Goal: Information Seeking & Learning: Find specific fact

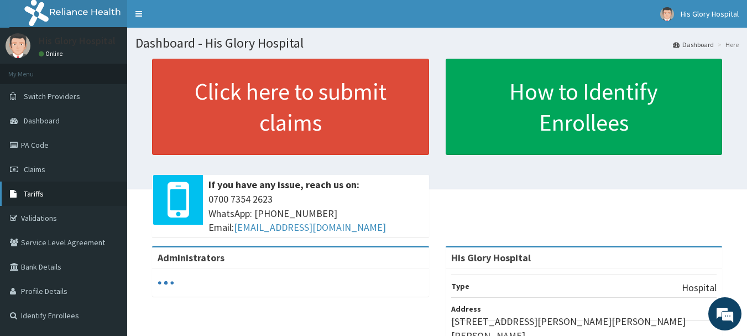
click at [27, 192] on span "Tariffs" at bounding box center [34, 194] width 20 height 10
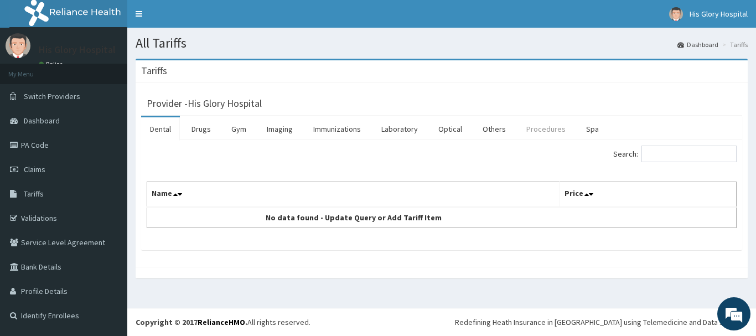
click at [540, 132] on link "Procedures" at bounding box center [545, 128] width 57 height 23
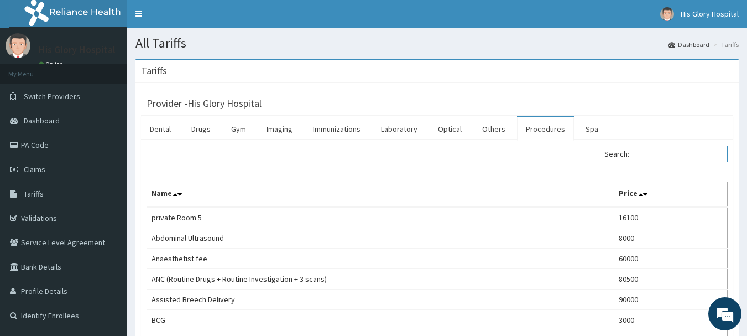
click at [660, 157] on input "Search:" at bounding box center [680, 153] width 95 height 17
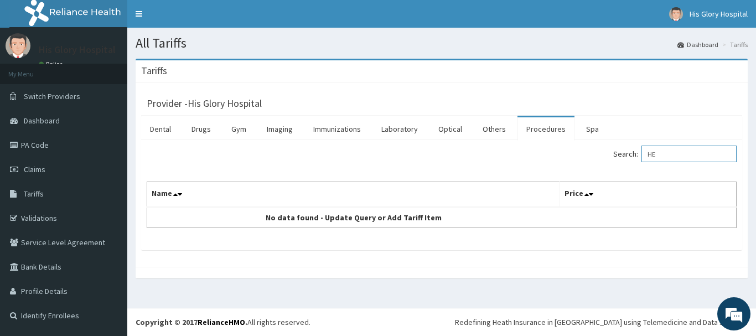
type input "H"
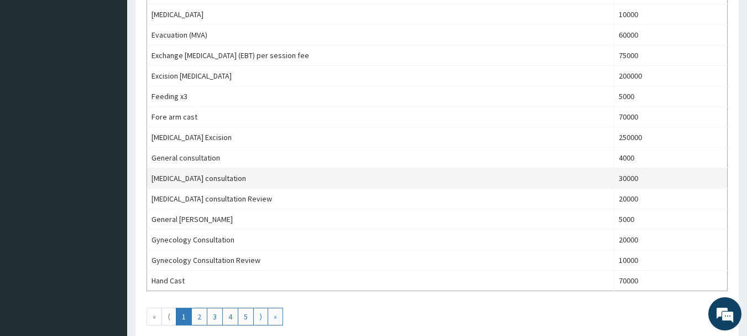
scroll to position [940, 0]
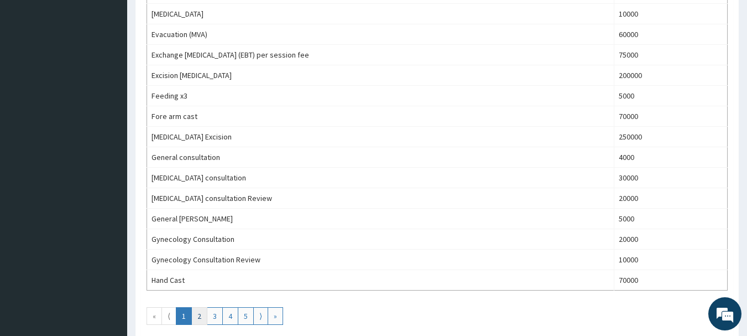
click at [200, 313] on link "2" at bounding box center [199, 316] width 16 height 18
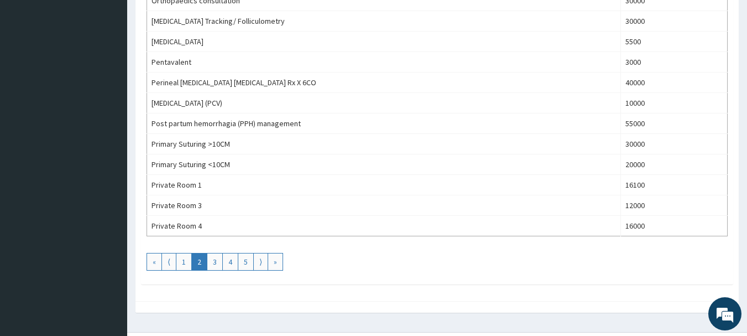
scroll to position [996, 0]
click at [219, 258] on link "3" at bounding box center [215, 261] width 16 height 18
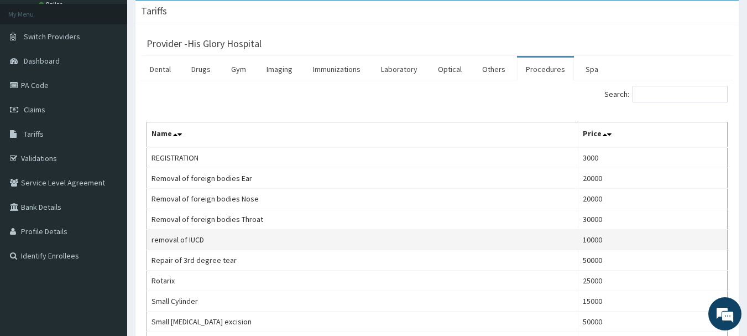
scroll to position [55, 0]
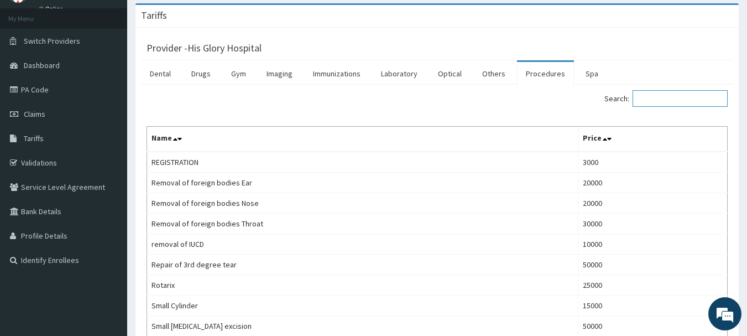
click at [682, 96] on input "Search:" at bounding box center [680, 98] width 95 height 17
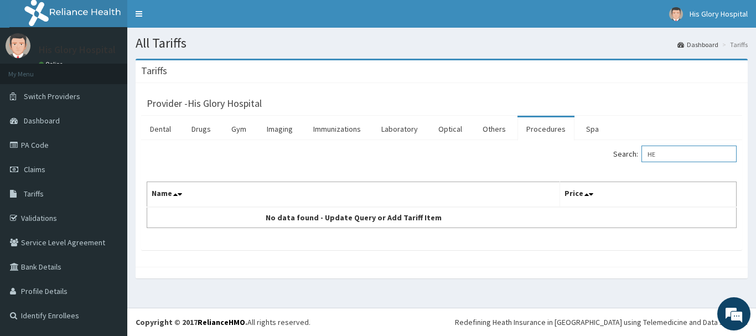
type input "H"
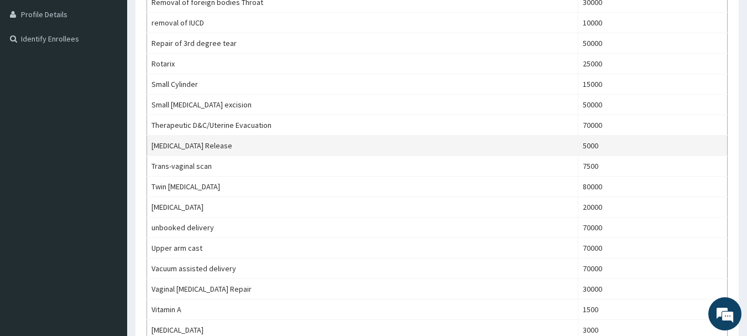
scroll to position [332, 0]
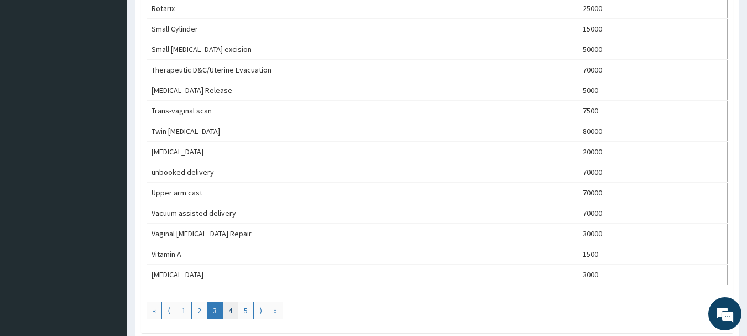
click at [230, 311] on link "4" at bounding box center [230, 310] width 16 height 18
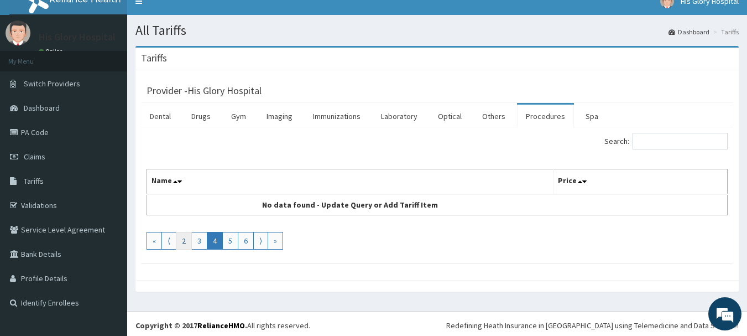
scroll to position [16, 0]
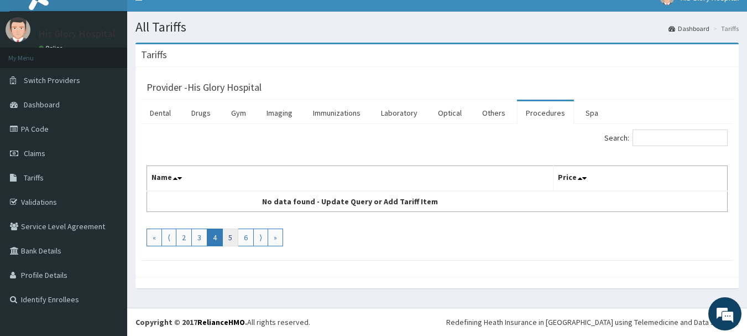
click at [234, 233] on link "5" at bounding box center [230, 237] width 16 height 18
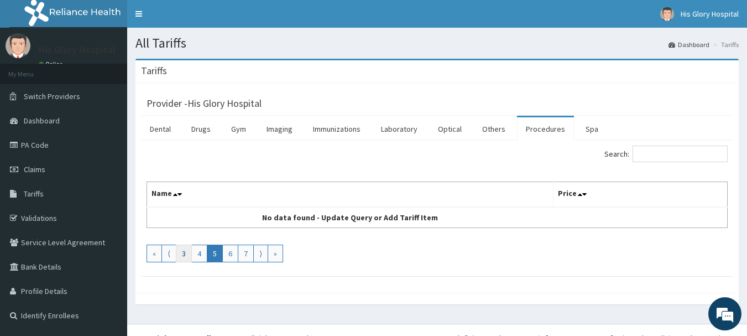
click at [178, 259] on link "3" at bounding box center [184, 254] width 16 height 18
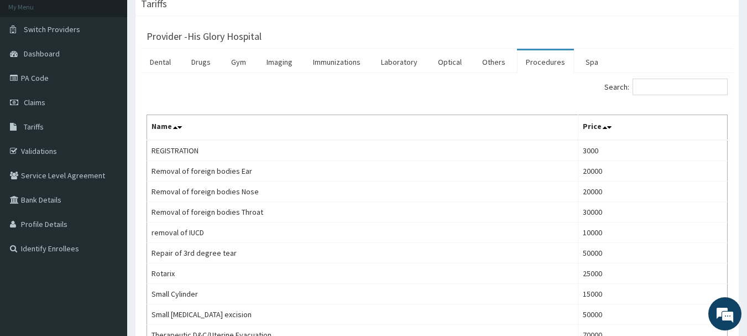
scroll to position [55, 0]
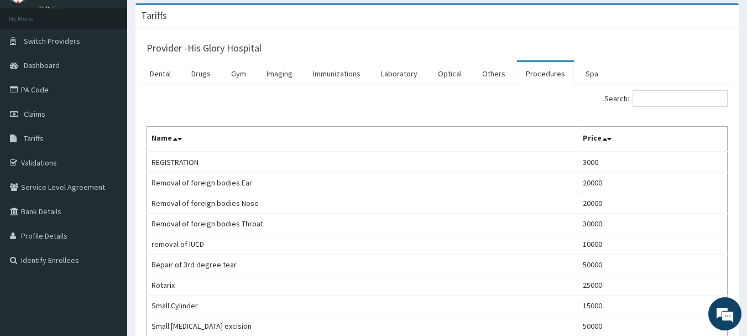
click at [540, 72] on link "Procedures" at bounding box center [545, 73] width 57 height 23
click at [276, 75] on link "Imaging" at bounding box center [280, 73] width 44 height 23
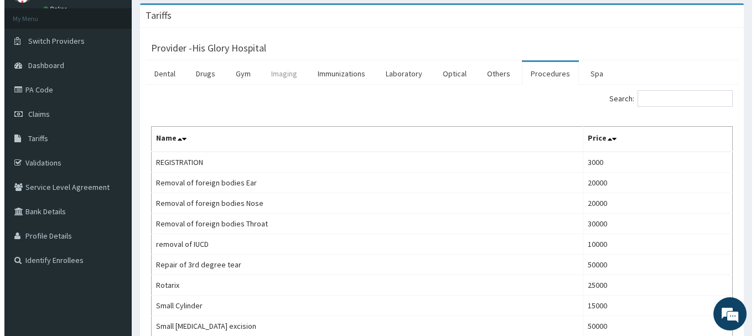
scroll to position [0, 0]
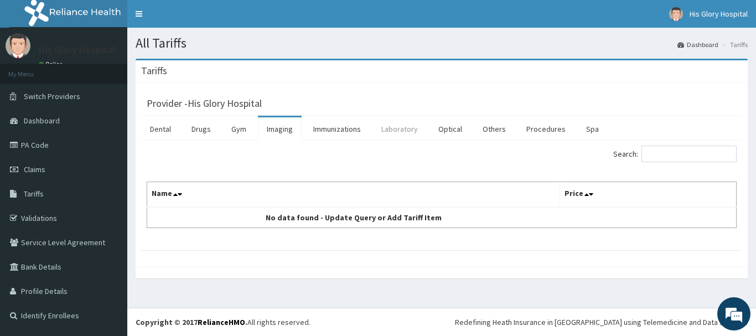
click at [388, 134] on link "Laboratory" at bounding box center [399, 128] width 54 height 23
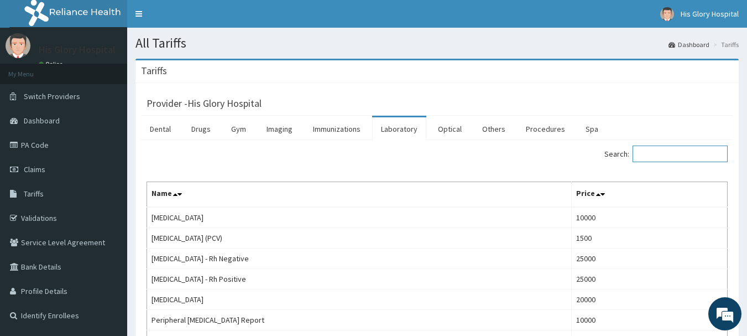
click at [658, 150] on input "Search:" at bounding box center [680, 153] width 95 height 17
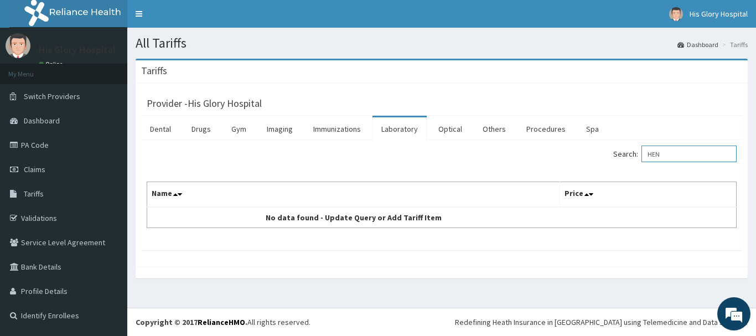
type input "HEN"
